Goal: Task Accomplishment & Management: Use online tool/utility

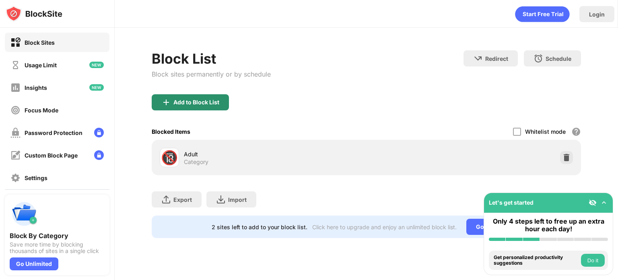
click at [192, 102] on div "Add to Block List" at bounding box center [196, 102] width 46 height 6
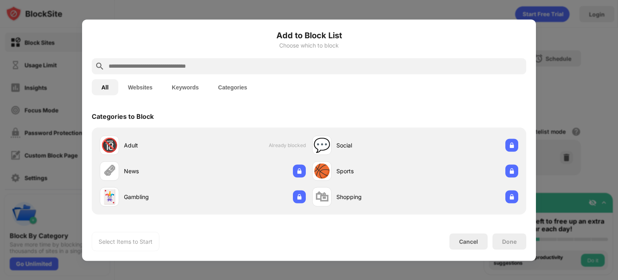
click at [137, 91] on button "Websites" at bounding box center [140, 87] width 44 height 16
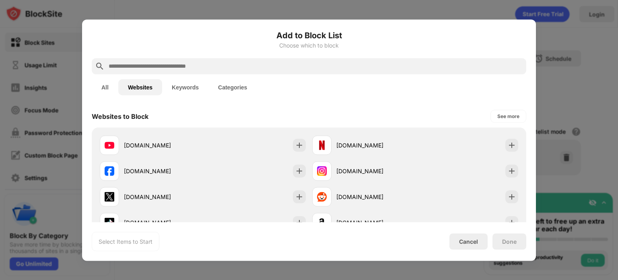
click at [189, 61] on input "text" at bounding box center [315, 66] width 415 height 10
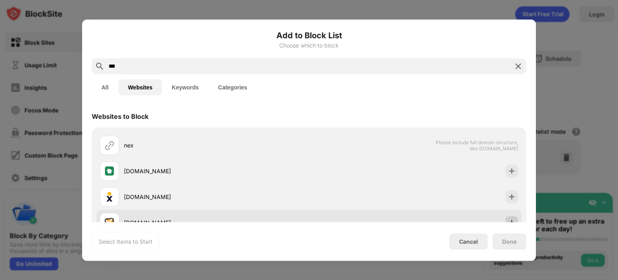
type input "***"
click at [508, 219] on img at bounding box center [512, 222] width 8 height 8
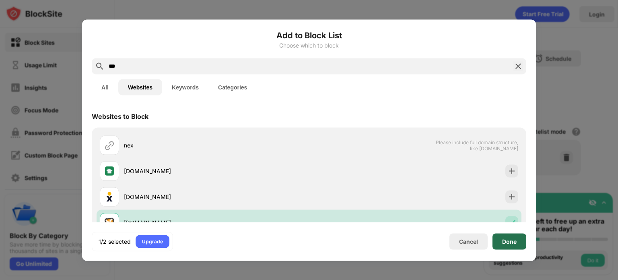
click at [506, 237] on div "Done" at bounding box center [510, 241] width 34 height 16
